Goal: Task Accomplishment & Management: Manage account settings

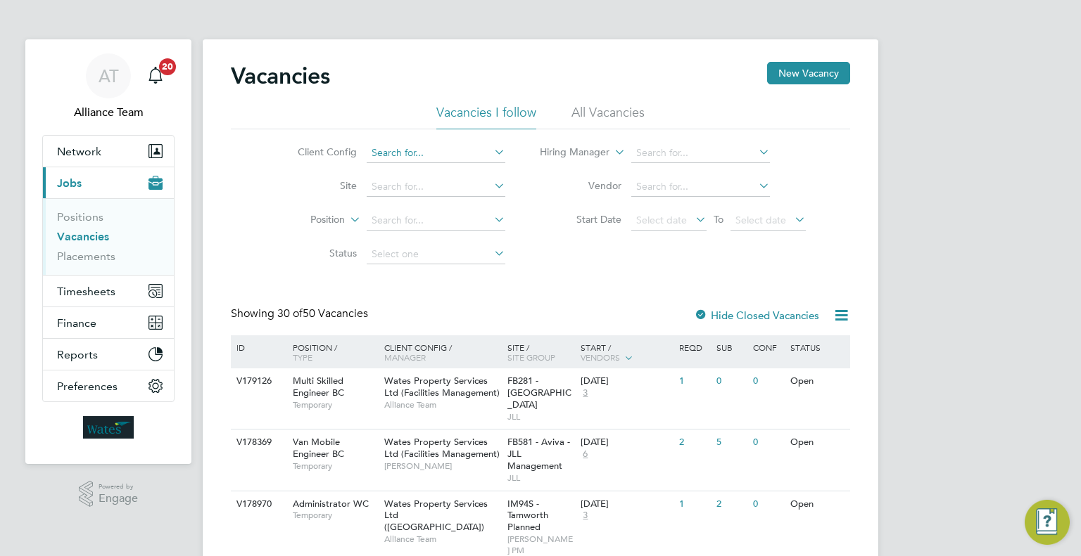
click at [454, 157] on input at bounding box center [436, 154] width 139 height 20
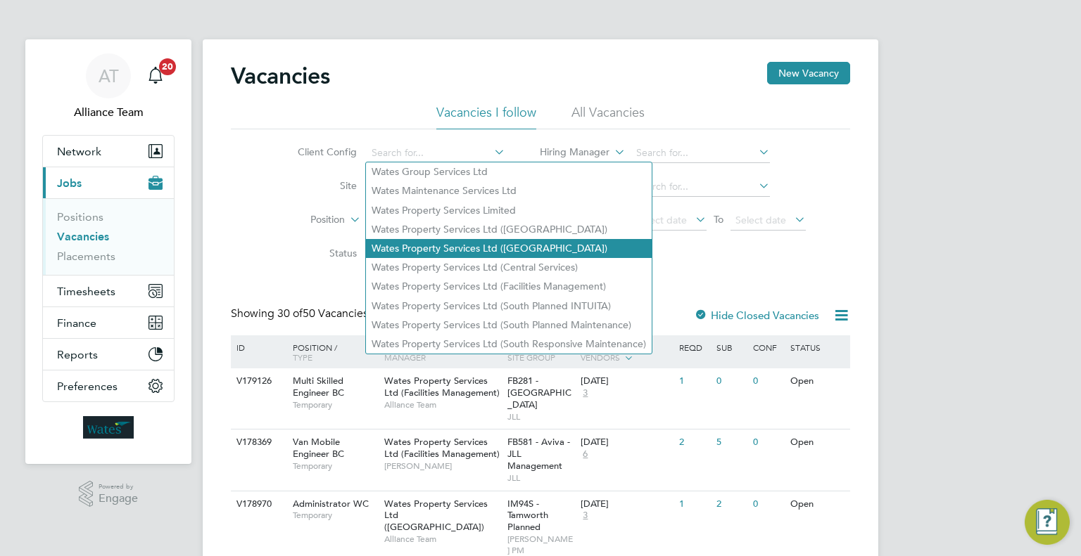
click at [463, 249] on li "Wates Property Services Ltd ([GEOGRAPHIC_DATA])" at bounding box center [509, 248] width 286 height 19
type input "Wates Property Services Ltd ([GEOGRAPHIC_DATA])"
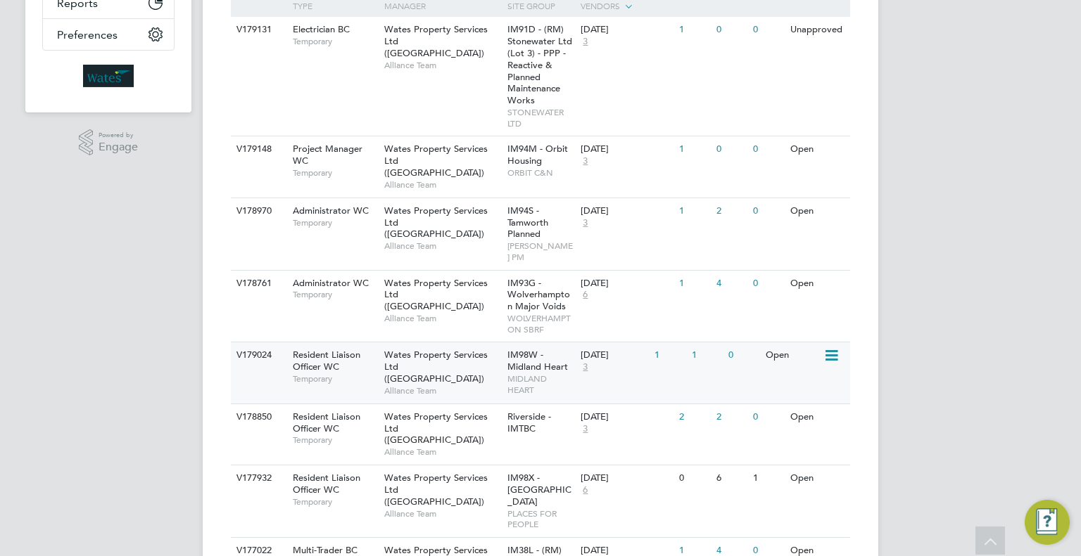
scroll to position [422, 0]
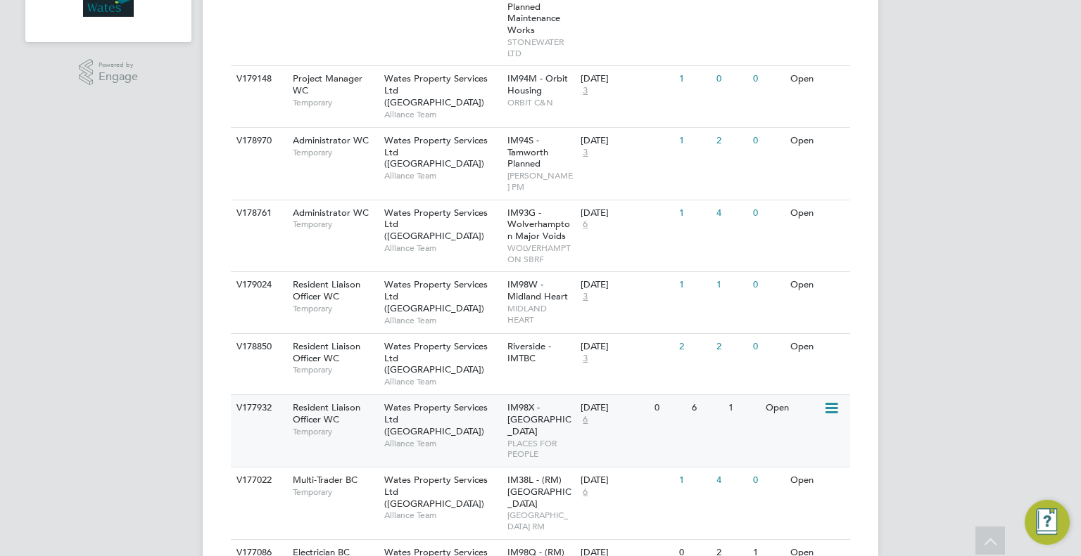
click at [513, 402] on span "IM98X - [GEOGRAPHIC_DATA]" at bounding box center [539, 420] width 64 height 36
click at [54, 469] on div "AT Alliance Team Notifications 20 Applications: Network Team Members Businesses…" at bounding box center [540, 239] width 1081 height 1322
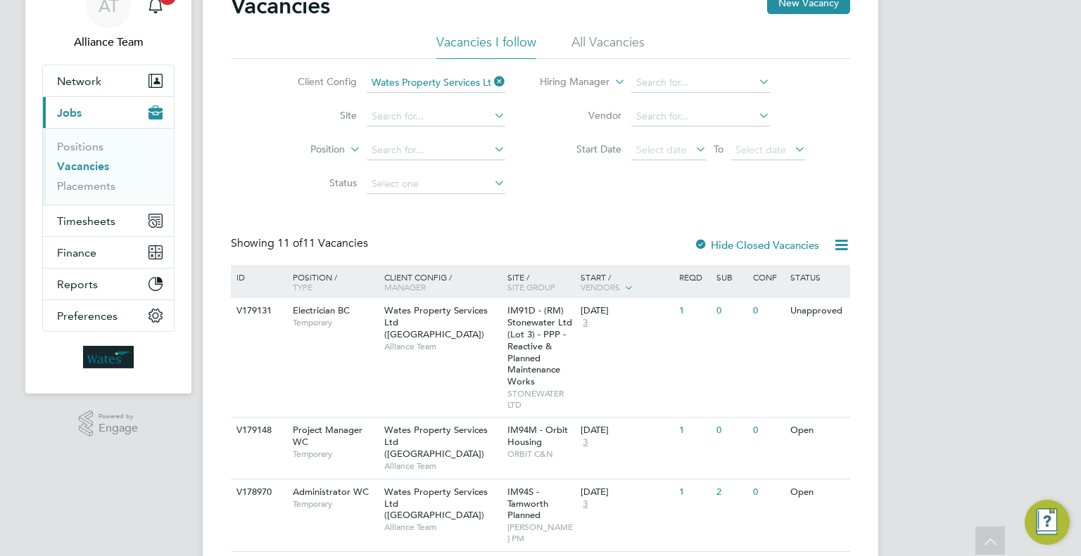
scroll to position [0, 0]
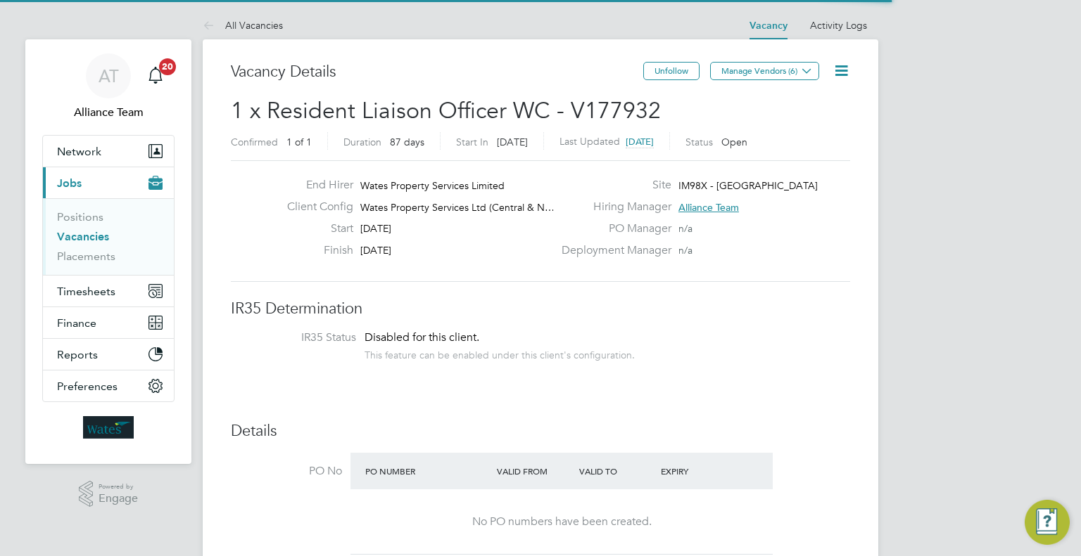
click at [846, 72] on icon at bounding box center [841, 71] width 18 height 18
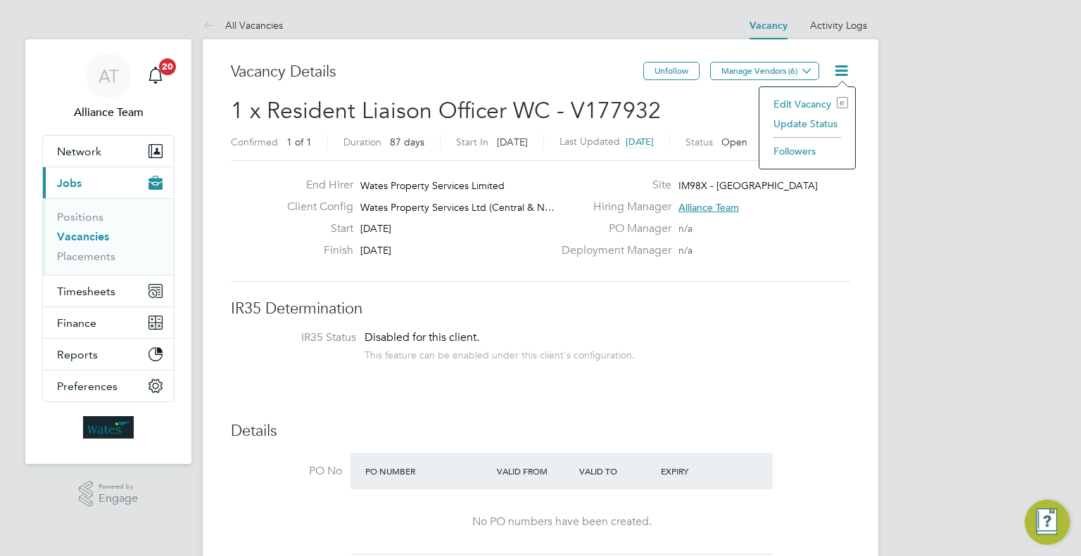
click at [801, 127] on li "Update Status" at bounding box center [807, 124] width 82 height 20
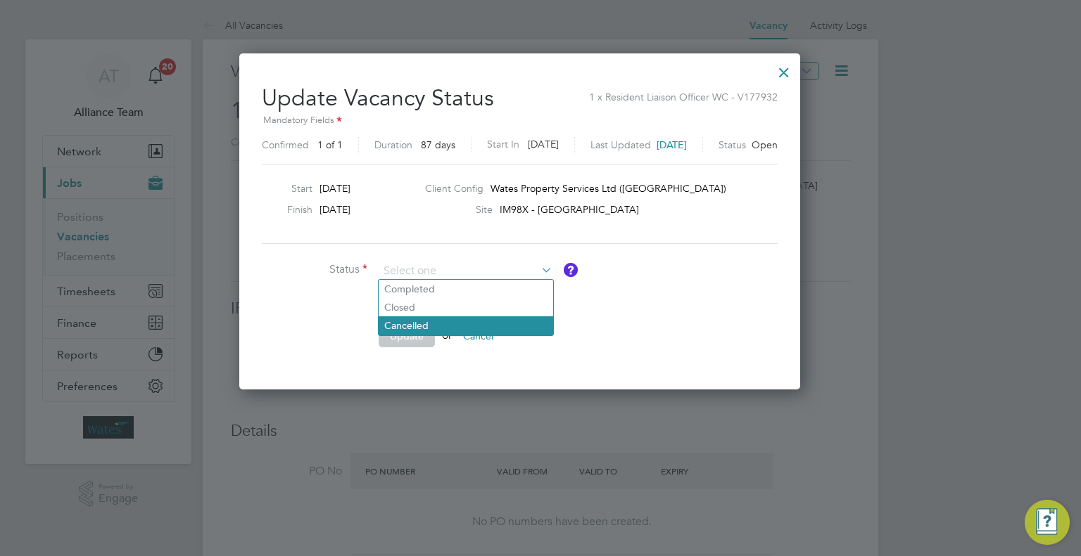
click at [440, 319] on li "Cancelled" at bounding box center [466, 326] width 174 height 18
type input "Cancelled"
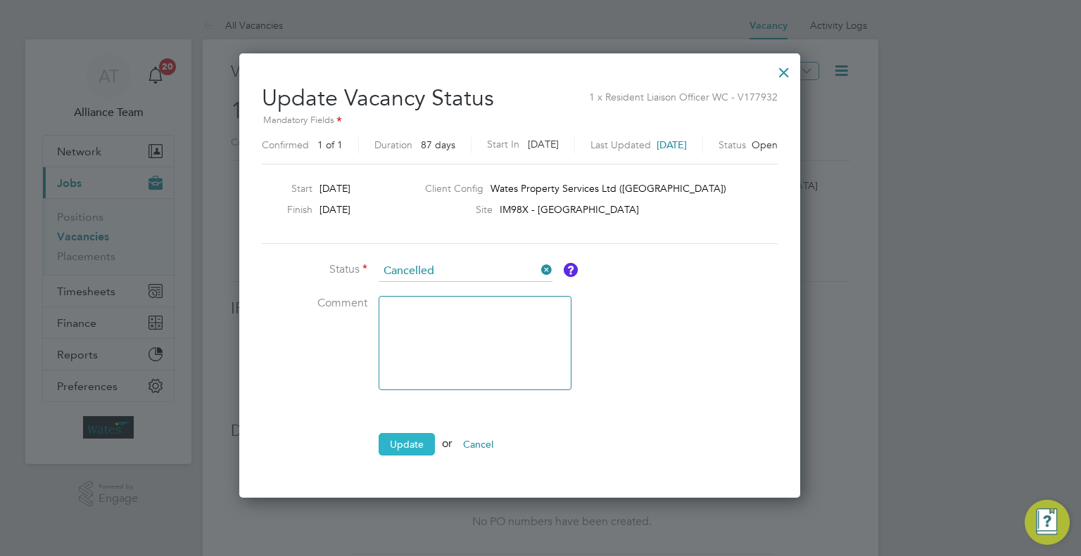
click at [416, 433] on button "Update" at bounding box center [407, 444] width 56 height 23
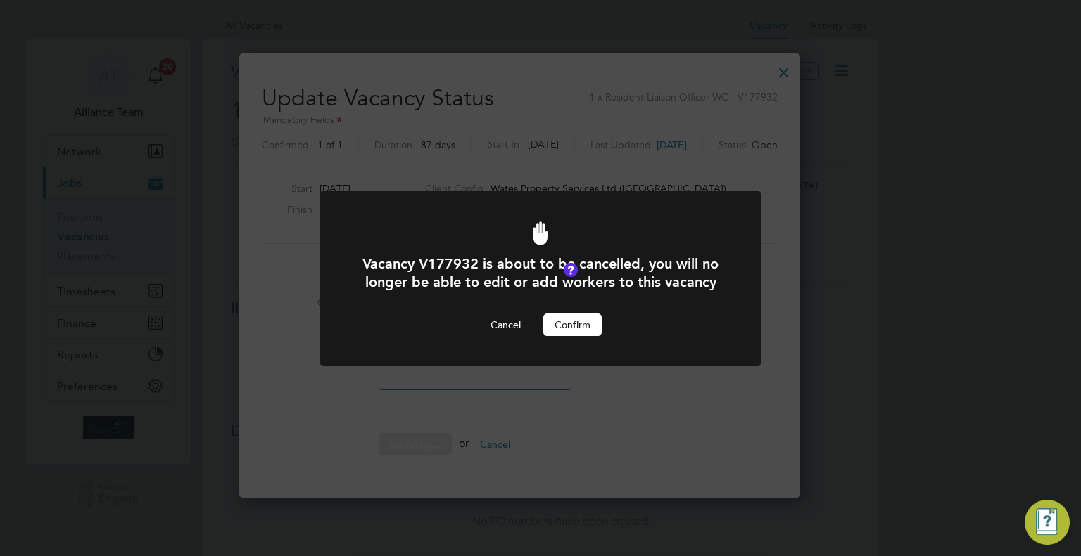
click at [594, 318] on button "Confirm" at bounding box center [572, 325] width 58 height 23
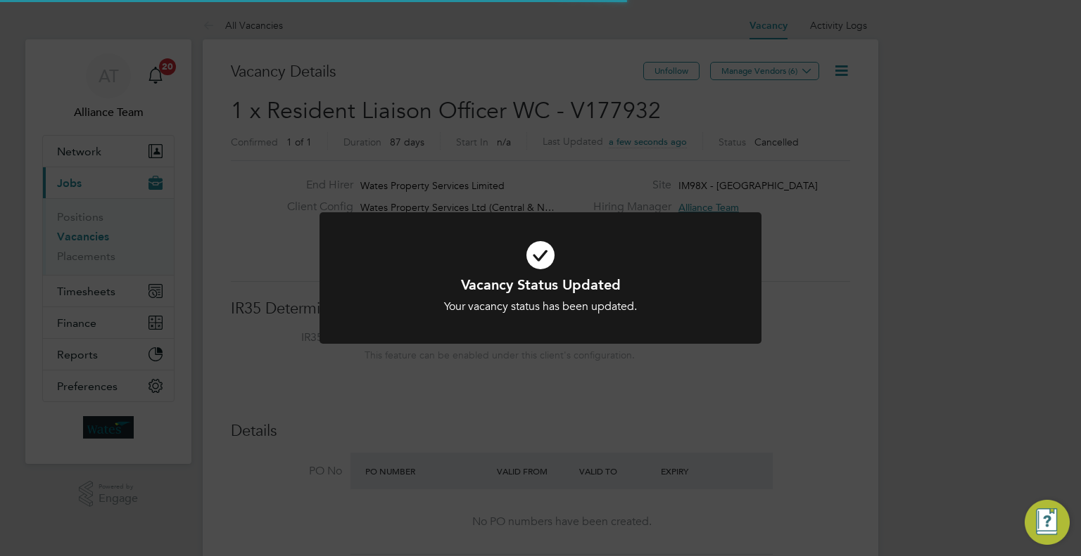
click at [869, 237] on div "Vacancy Status Updated Your vacancy status has been updated. Cancel Okay" at bounding box center [540, 278] width 1081 height 556
